Goal: Find specific page/section: Find specific page/section

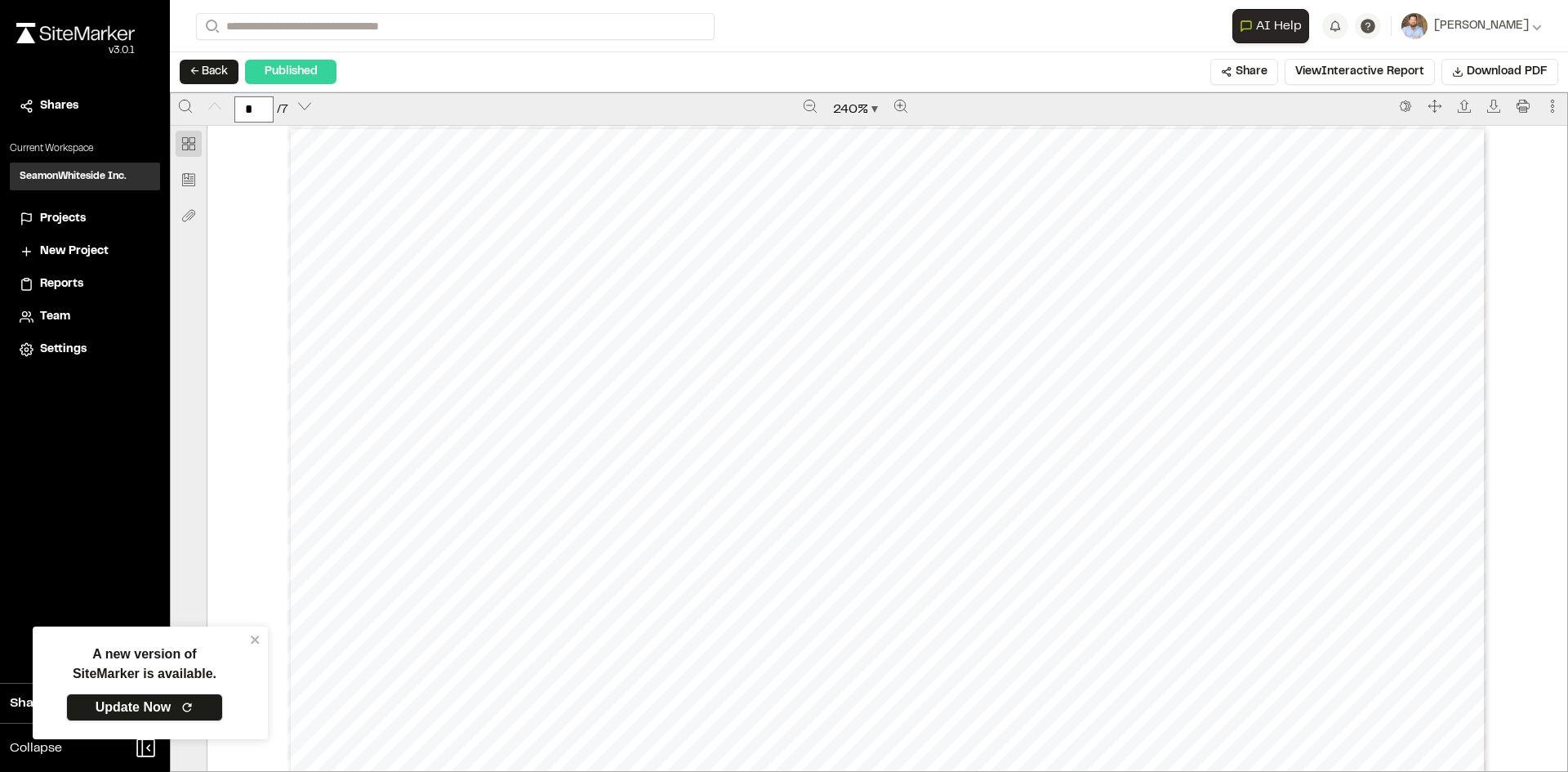
click at [149, 695] on link "Update Now" at bounding box center [144, 707] width 156 height 28
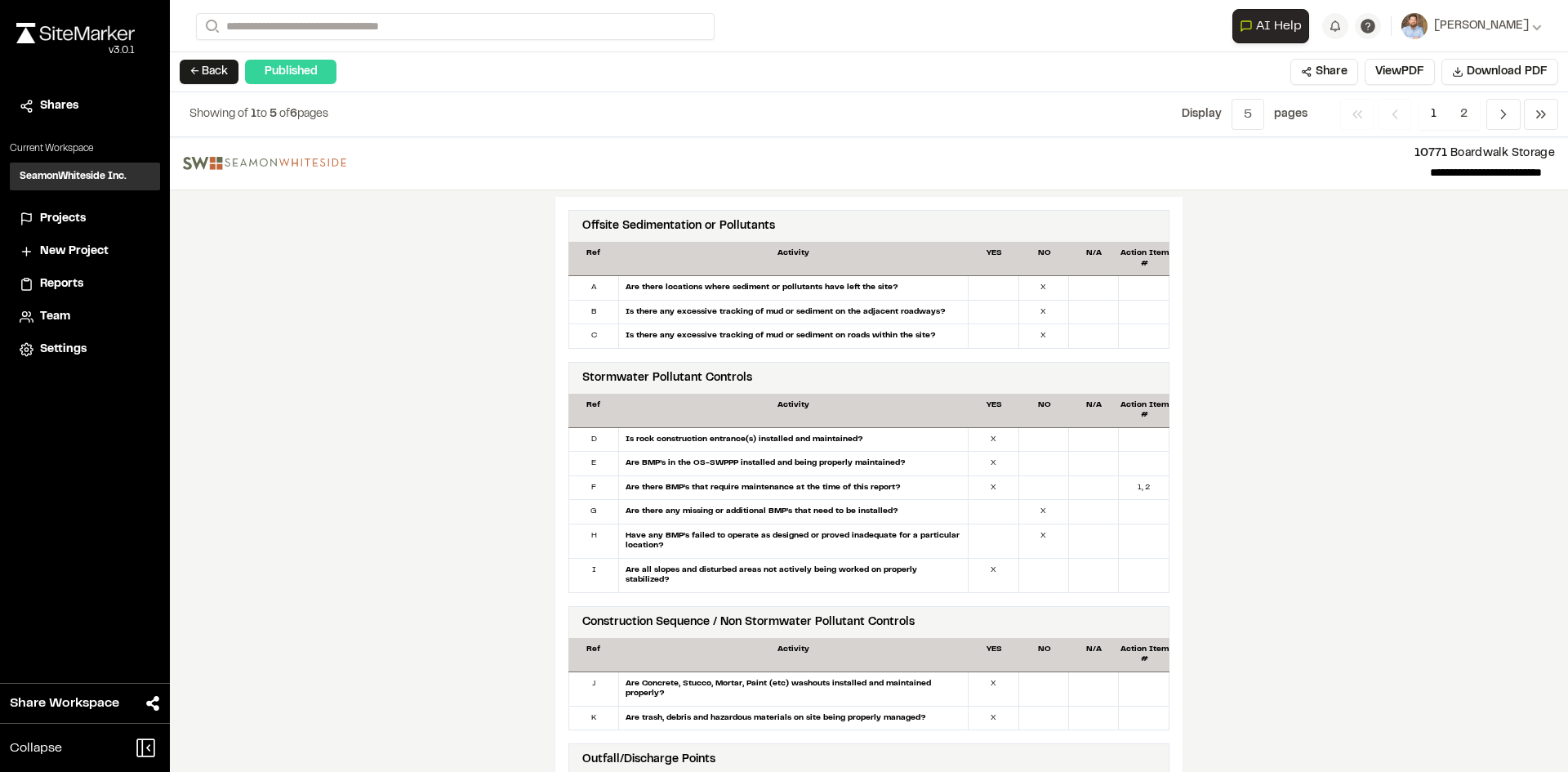
scroll to position [816, 0]
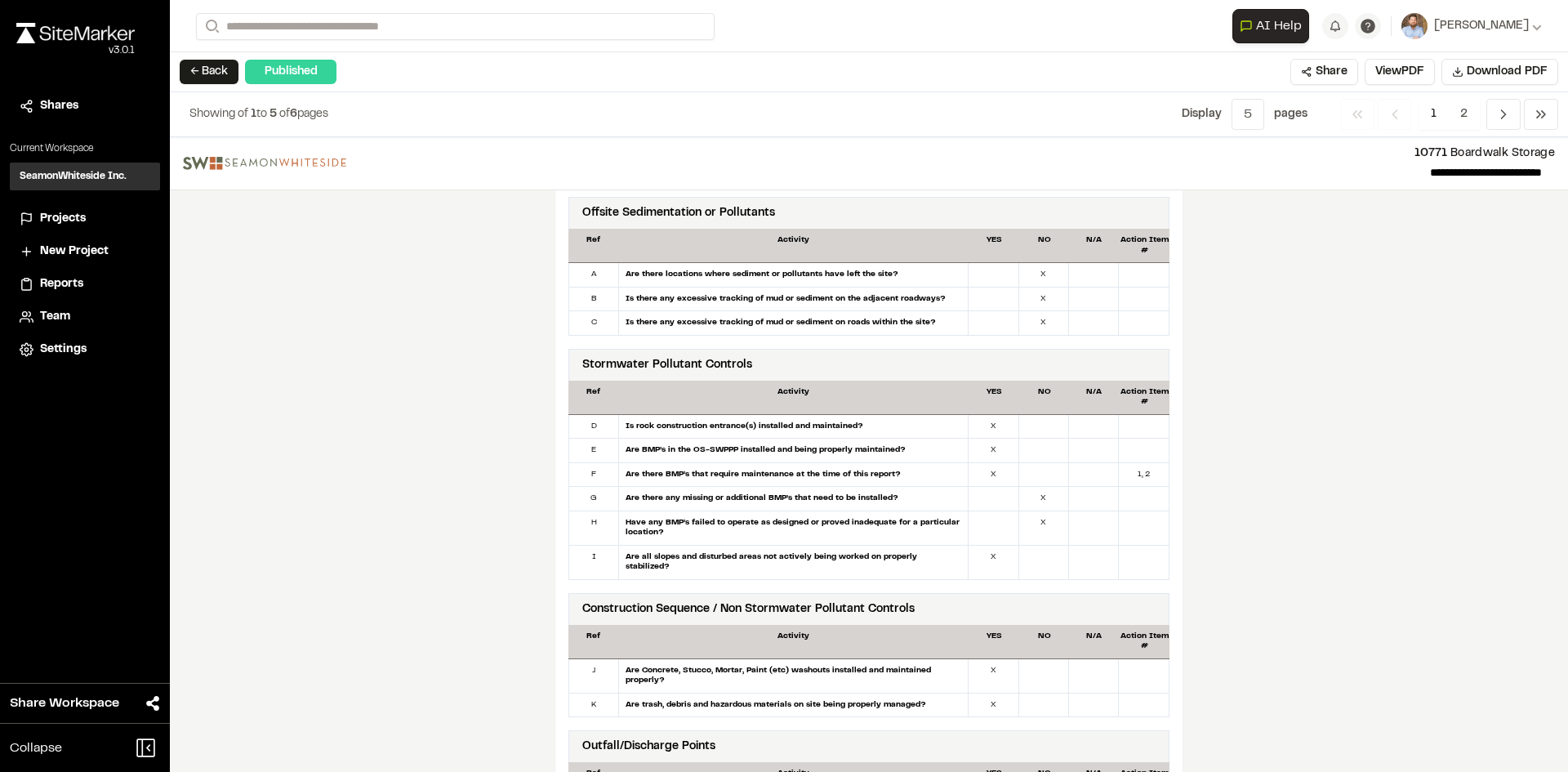
click at [77, 215] on span "Projects" at bounding box center [63, 218] width 45 height 18
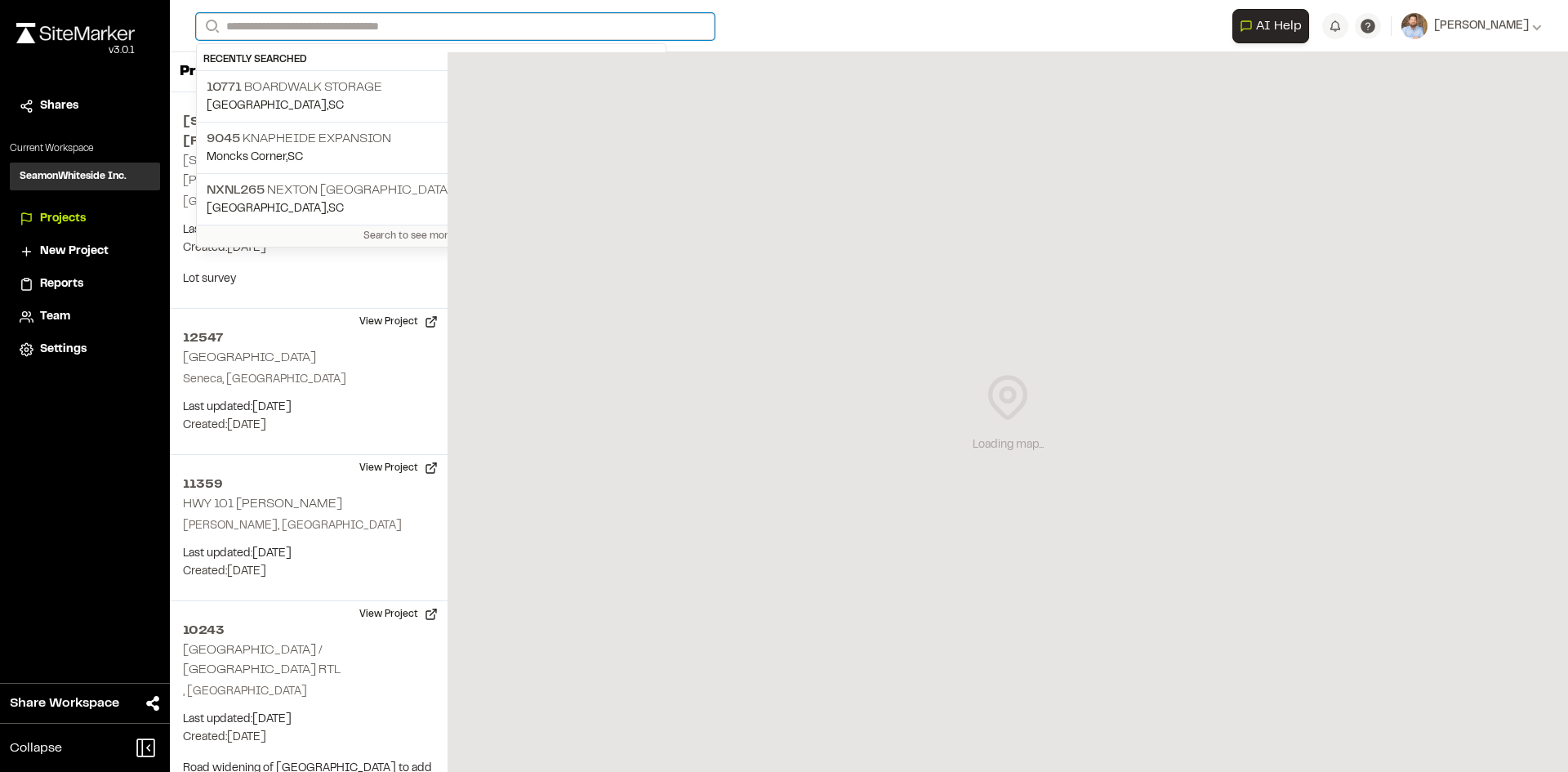
click at [298, 27] on input "Search" at bounding box center [454, 26] width 518 height 27
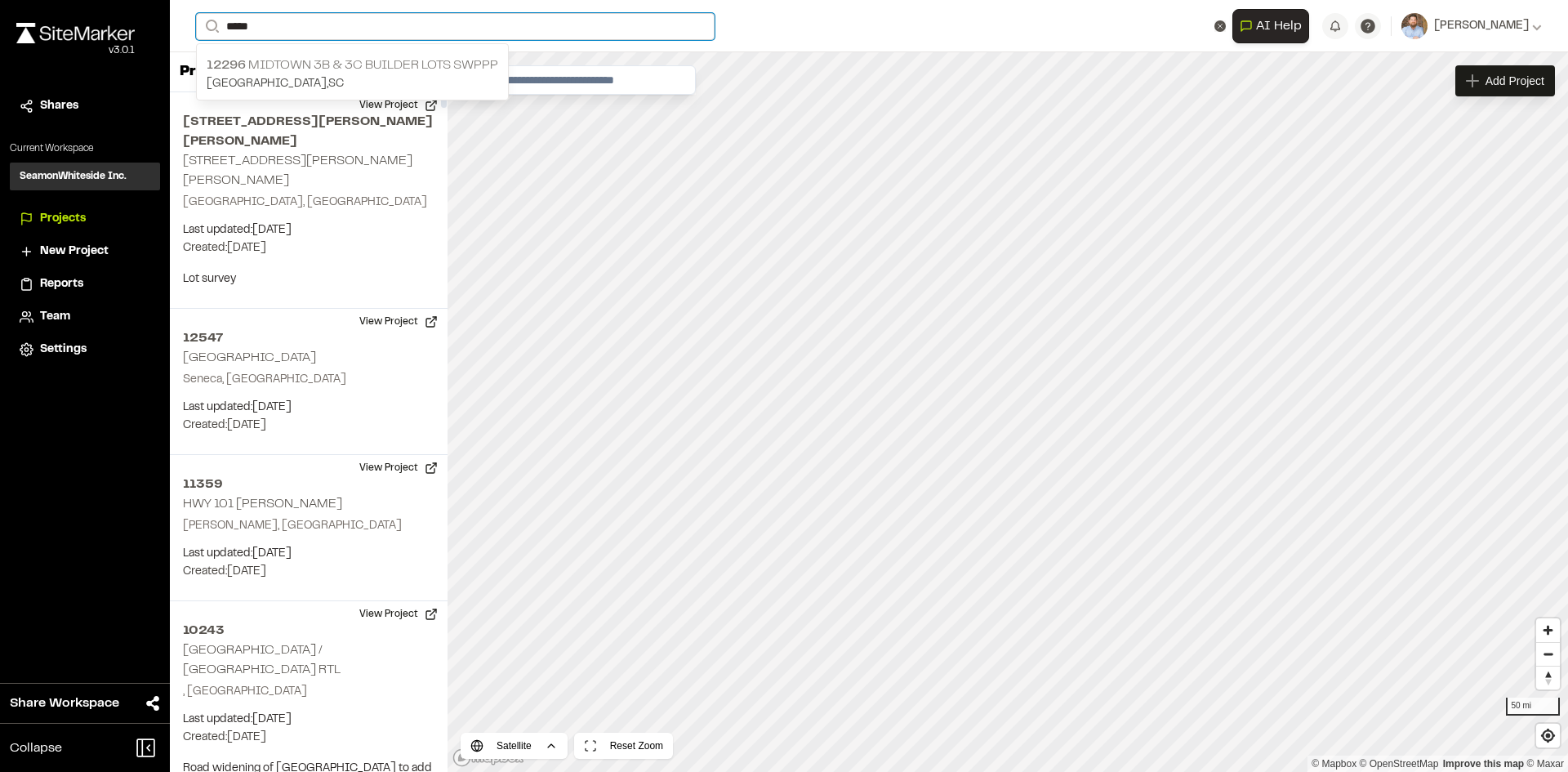
type input "*****"
click at [342, 71] on p "12296 Midtown 3B & 3C Builder Lots SWPPP" at bounding box center [352, 65] width 291 height 20
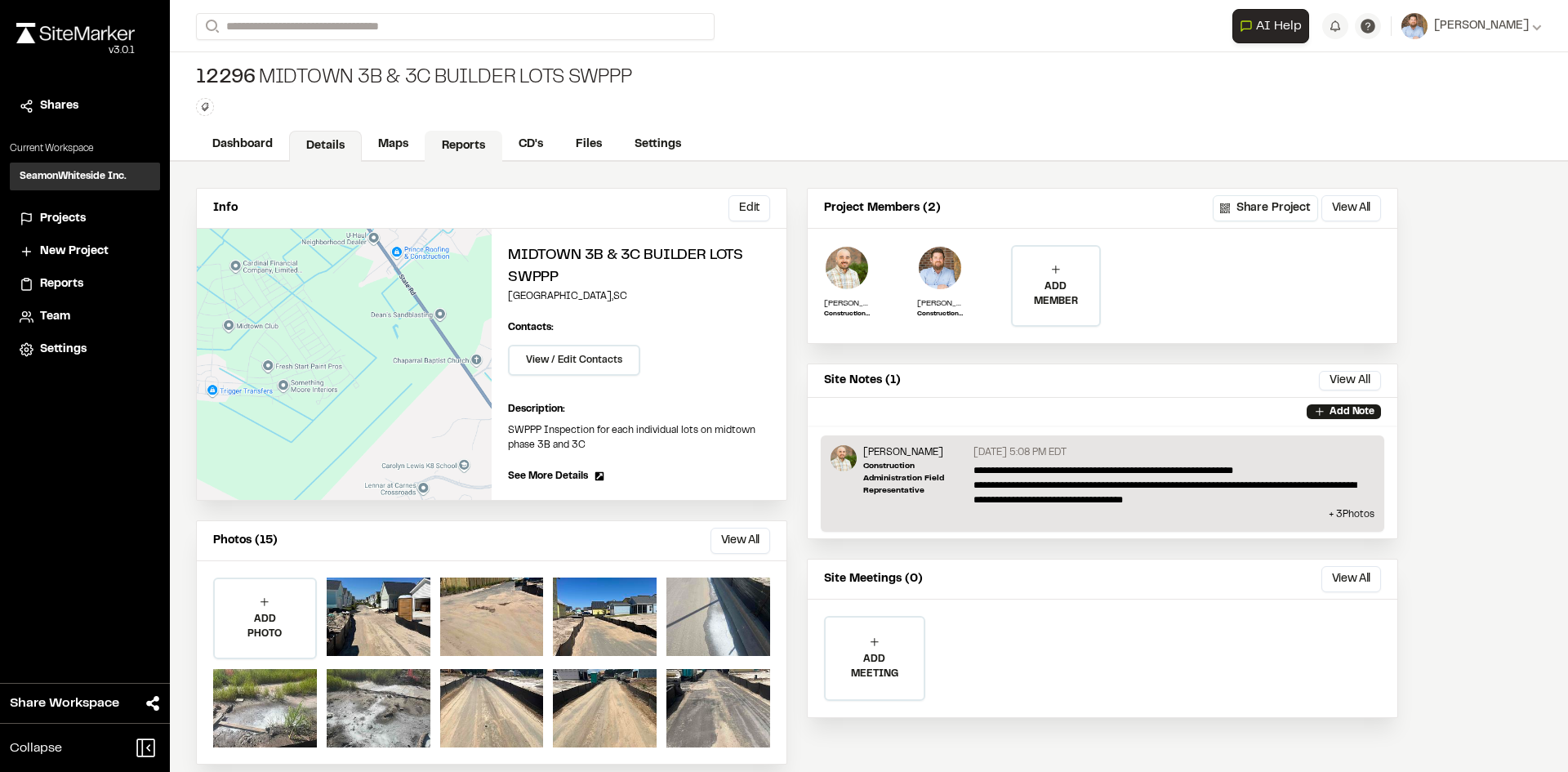
click at [469, 144] on link "Reports" at bounding box center [463, 147] width 78 height 31
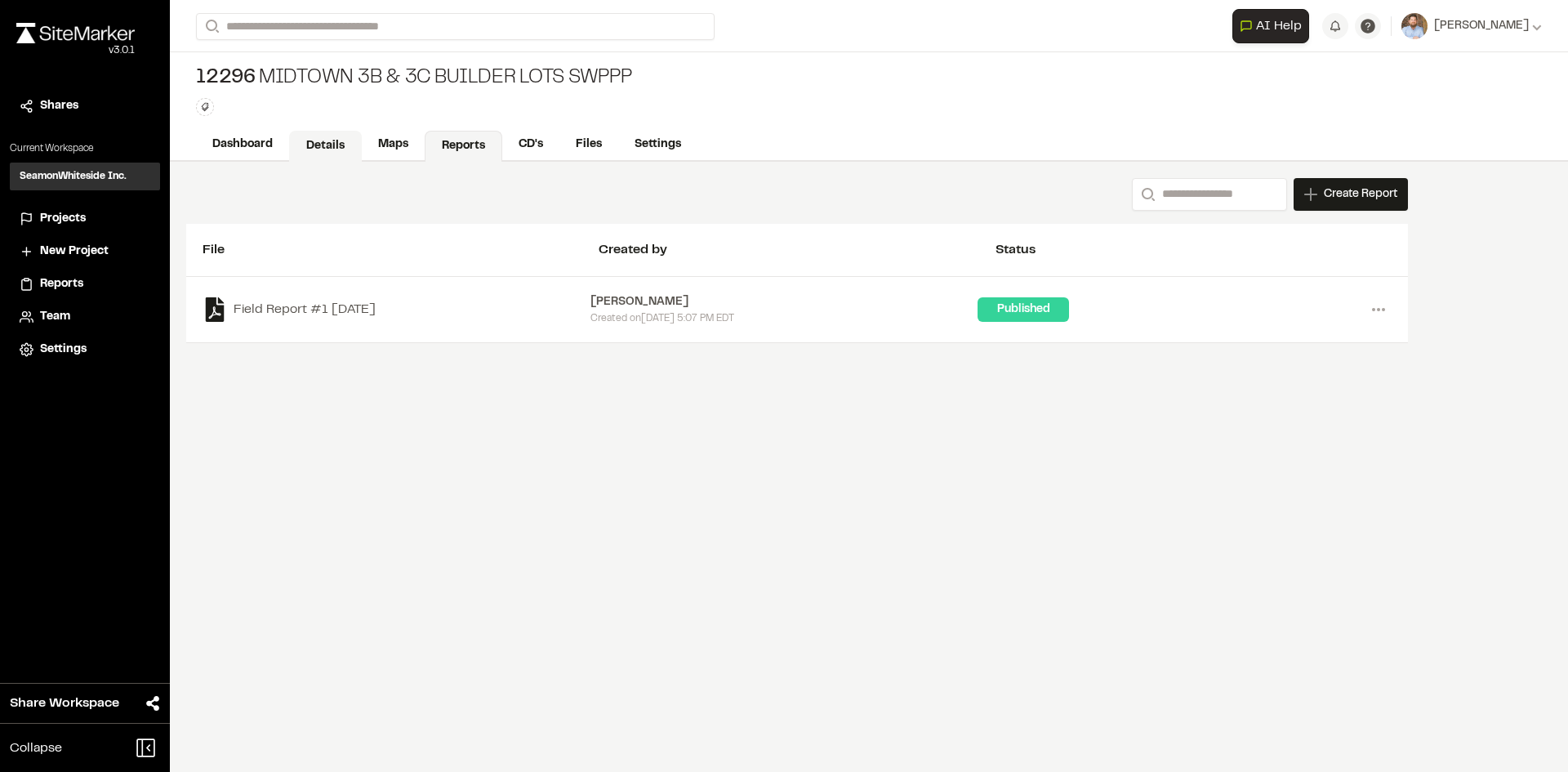
click at [334, 139] on link "Details" at bounding box center [326, 147] width 73 height 31
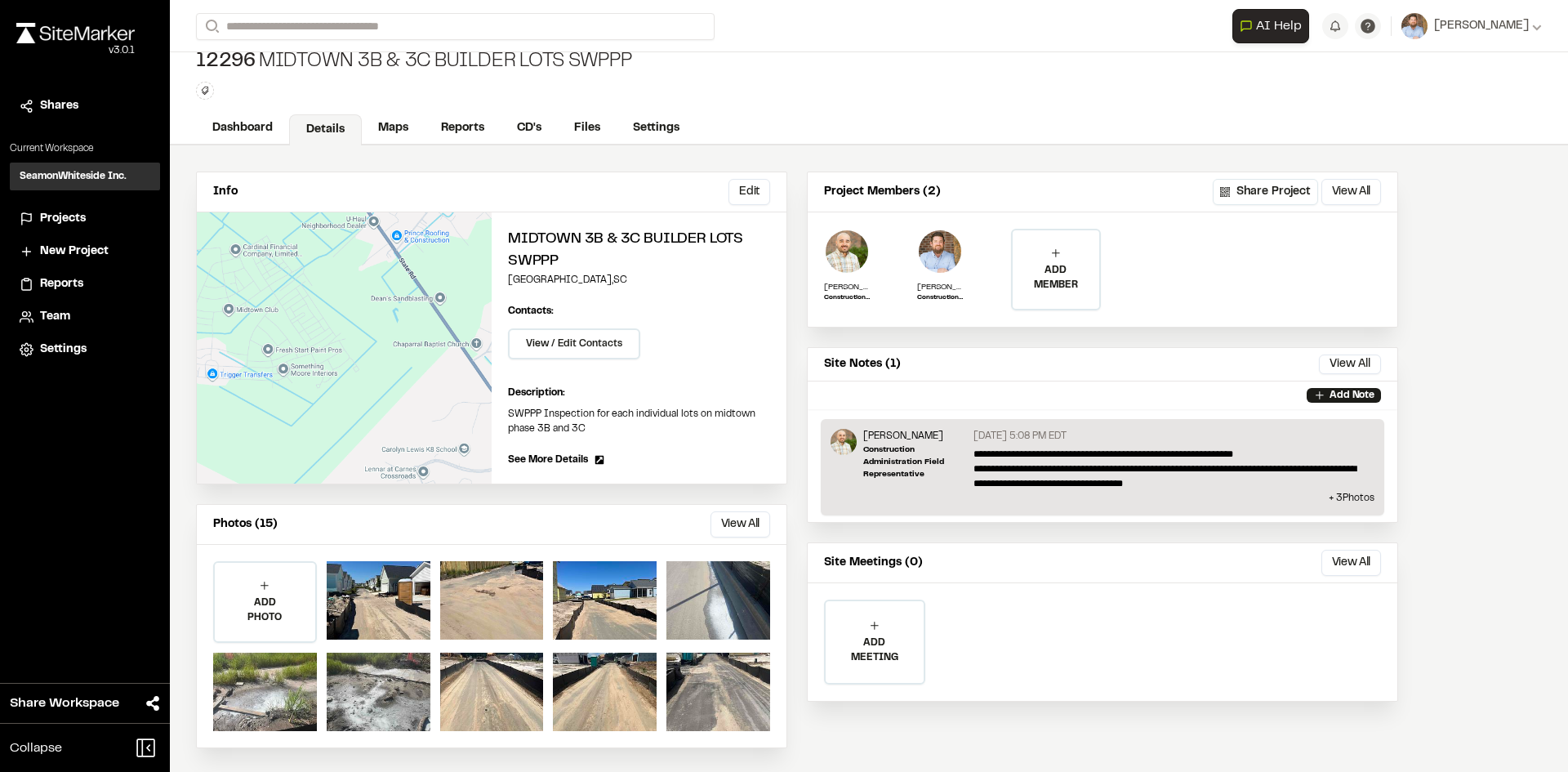
scroll to position [19, 0]
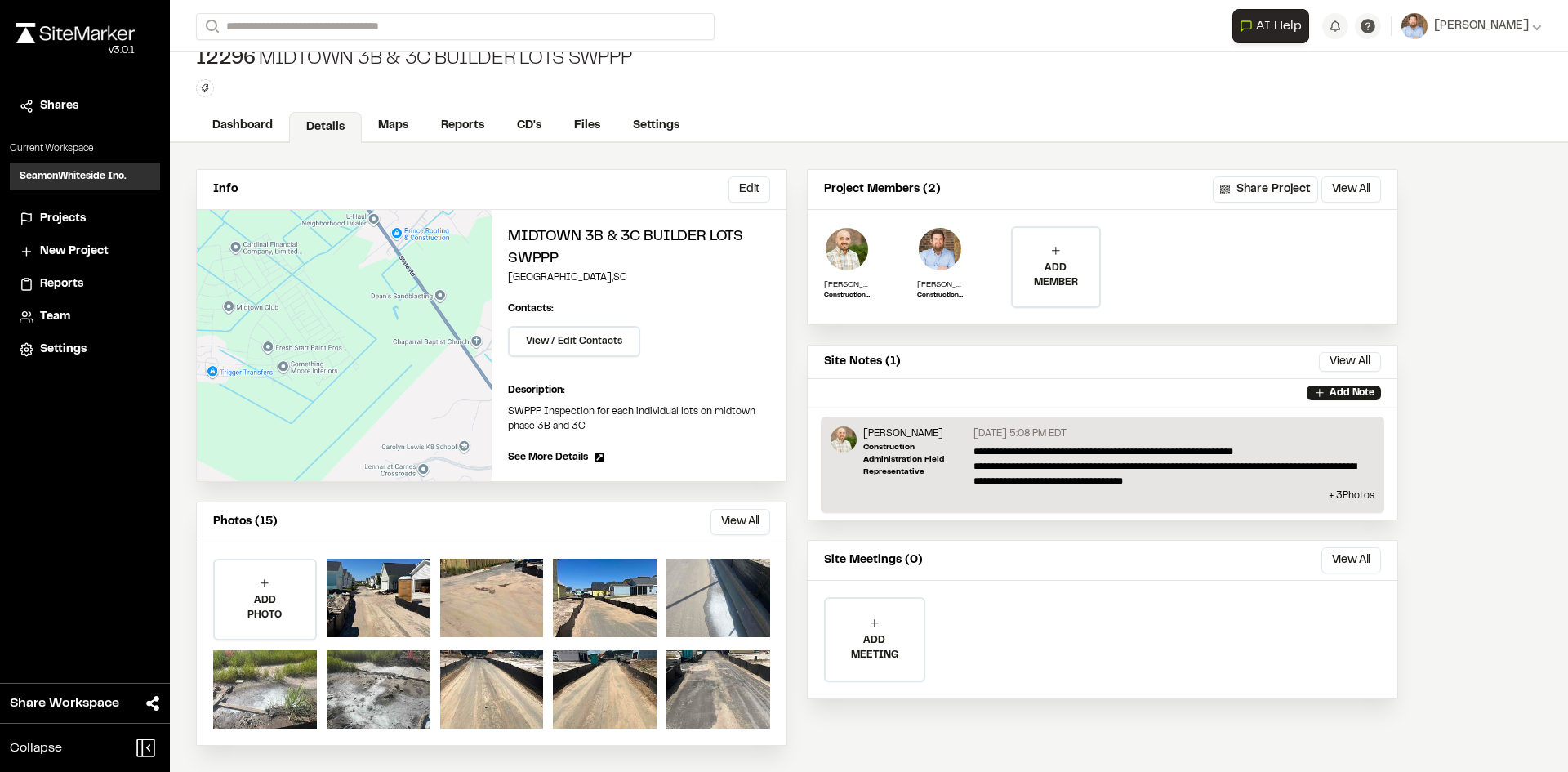
click at [67, 282] on span "Reports" at bounding box center [62, 284] width 43 height 18
